Goal: Check status: Check status

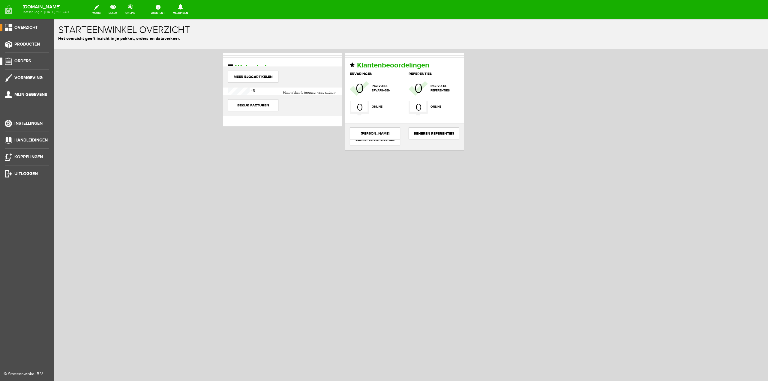
click at [34, 59] on link "Orders" at bounding box center [24, 61] width 49 height 7
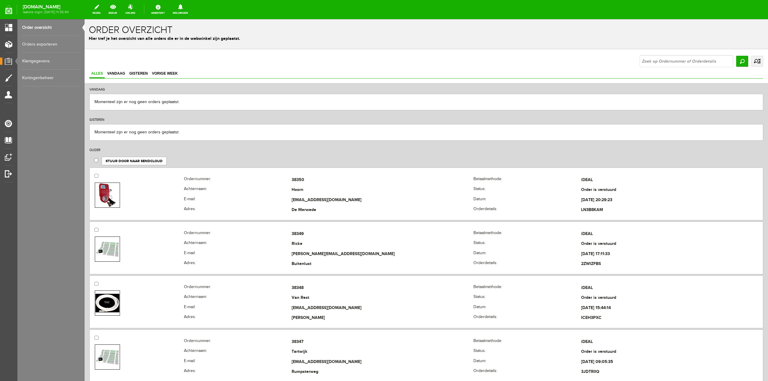
click at [752, 60] on link "uitgebreid zoeken" at bounding box center [757, 61] width 12 height 11
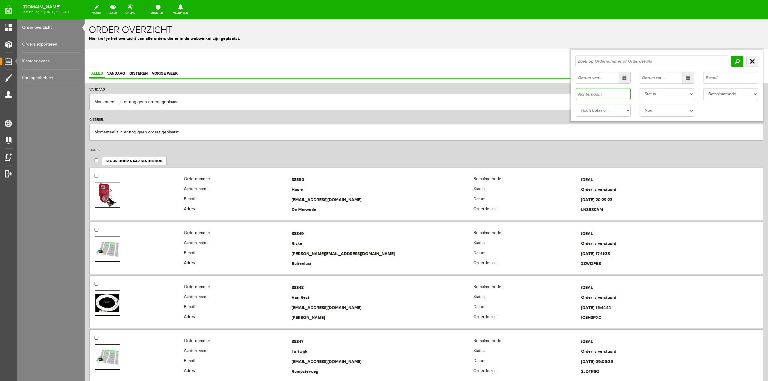
click at [586, 97] on input "text" at bounding box center [603, 94] width 55 height 12
paste input "Gennesse"
type input "Gennesse"
click at [733, 63] on input "Zoeken" at bounding box center [738, 61] width 12 height 11
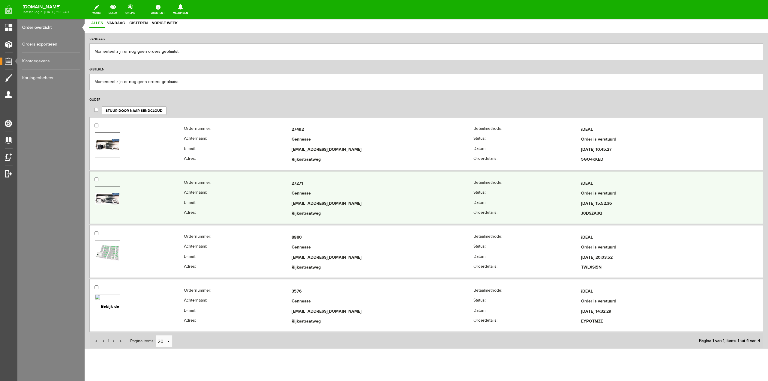
scroll to position [60, 0]
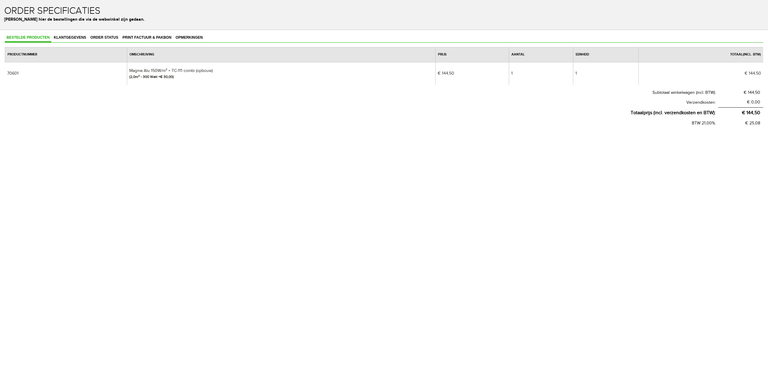
drag, startPoint x: 10, startPoint y: 14, endPoint x: 77, endPoint y: 18, distance: 67.4
click at [10, 14] on h1 "Order specificaties" at bounding box center [384, 11] width 760 height 11
